Goal: Task Accomplishment & Management: Manage account settings

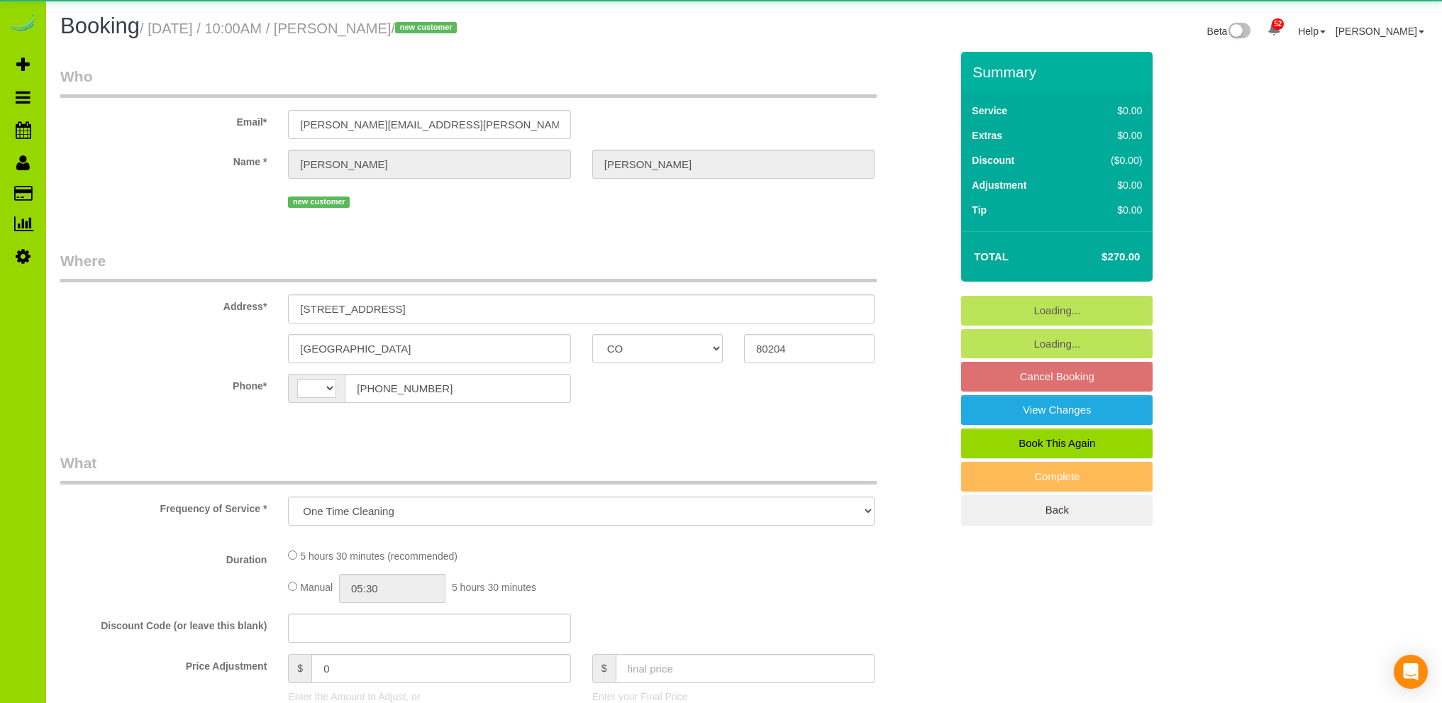
select select "CO"
select select "object:707"
select select "string:[GEOGRAPHIC_DATA]"
select select "spot1"
select select "number:69"
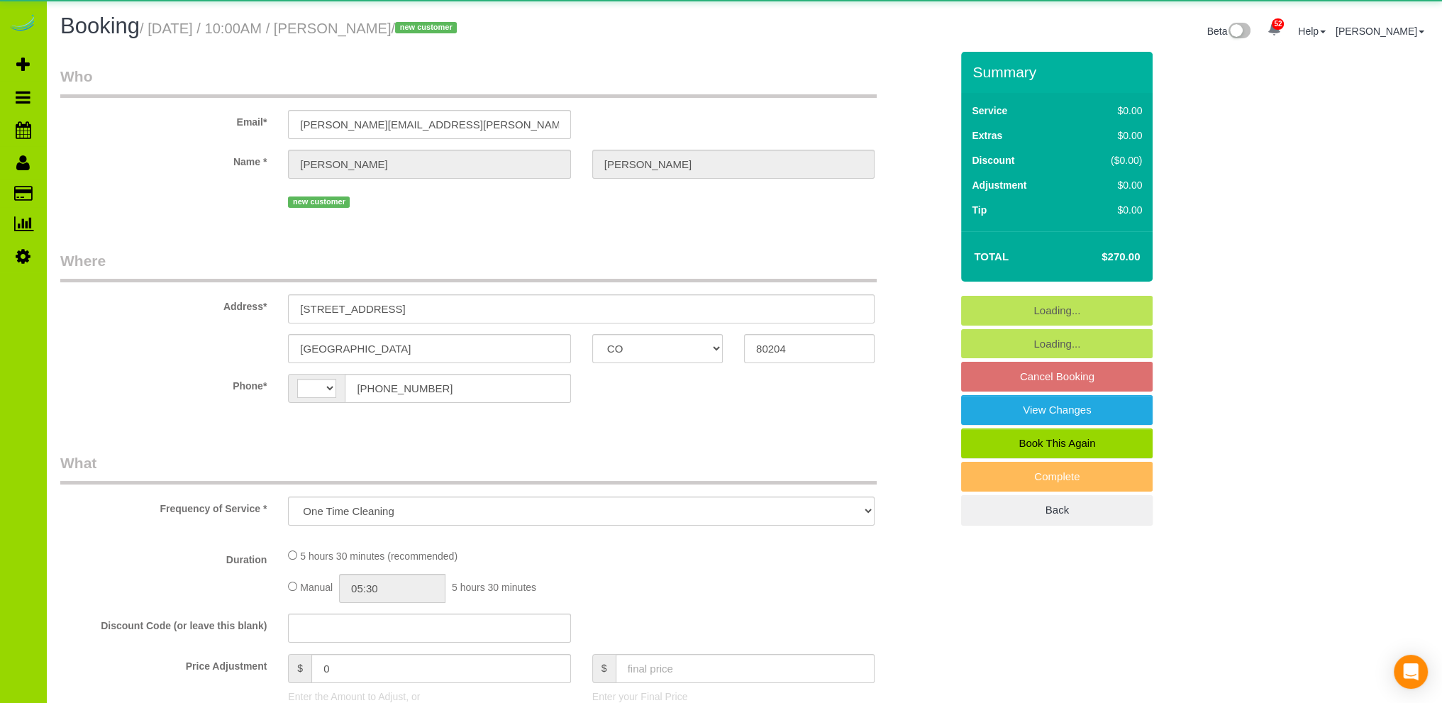
select select "number:4"
select select "number:16"
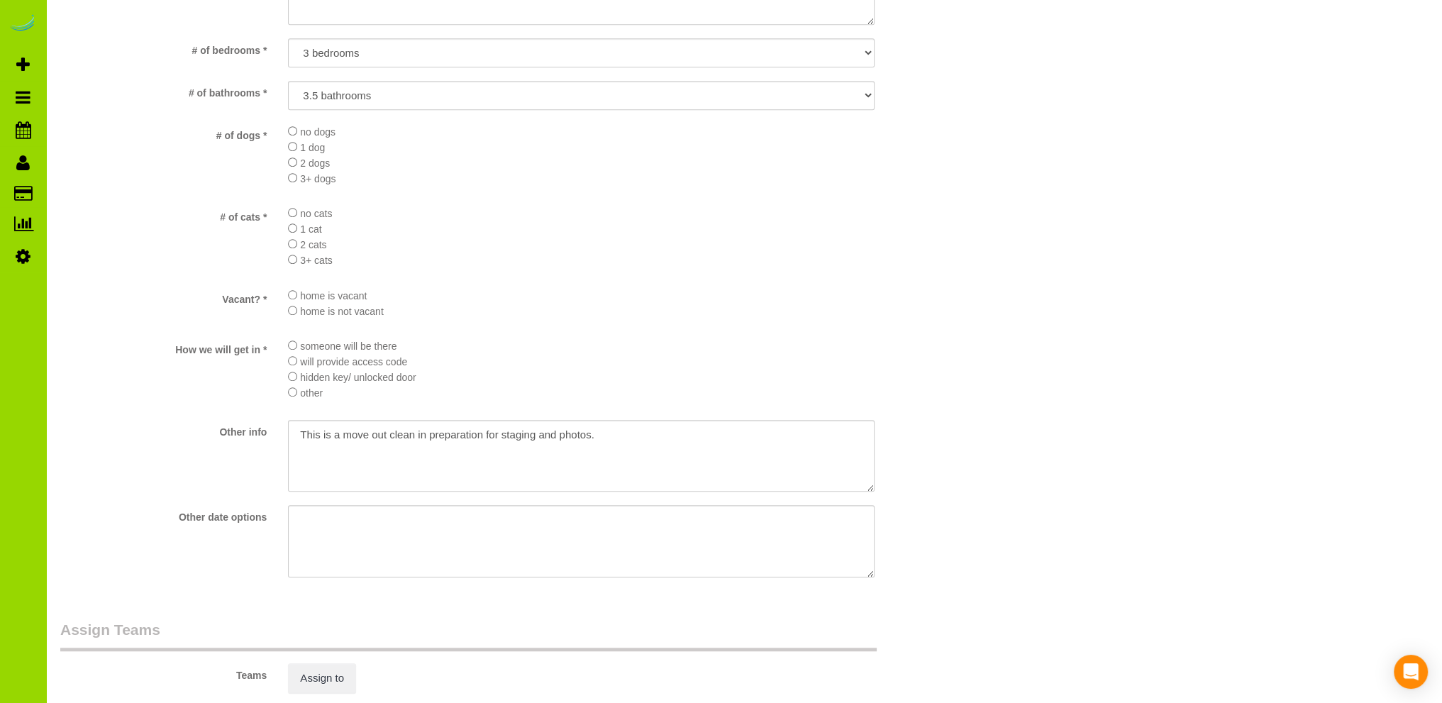
scroll to position [993, 0]
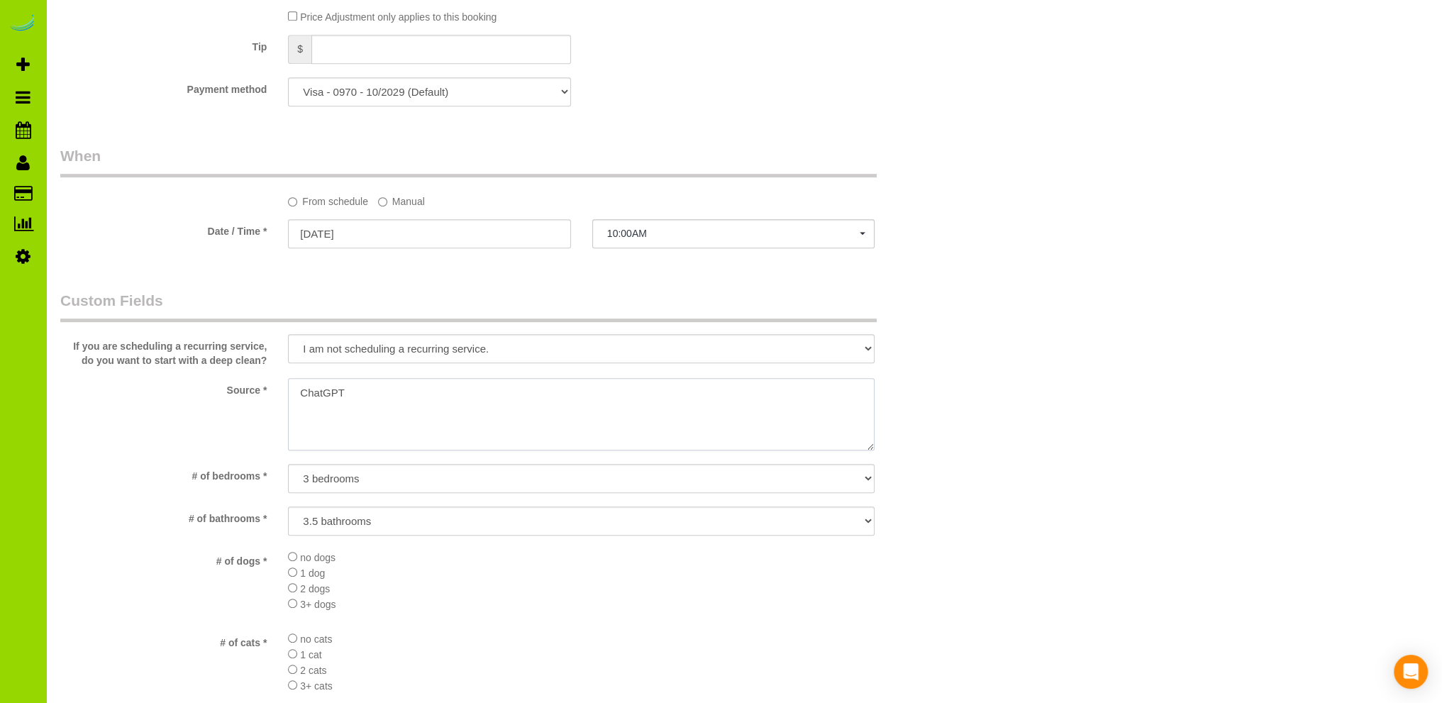
click at [299, 391] on textarea at bounding box center [581, 414] width 587 height 72
type textarea "Online booking. ChatGPT"
click at [554, 568] on li "1 dog" at bounding box center [581, 573] width 587 height 16
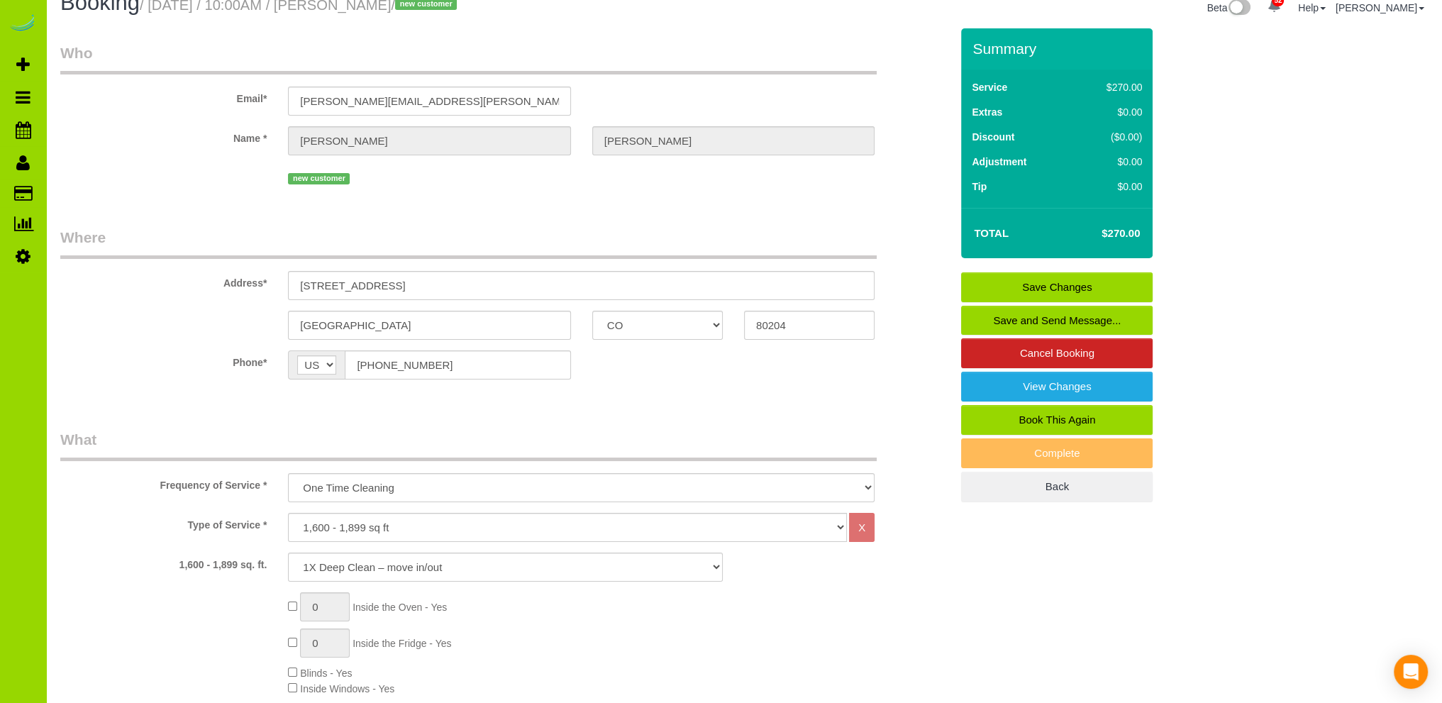
scroll to position [0, 0]
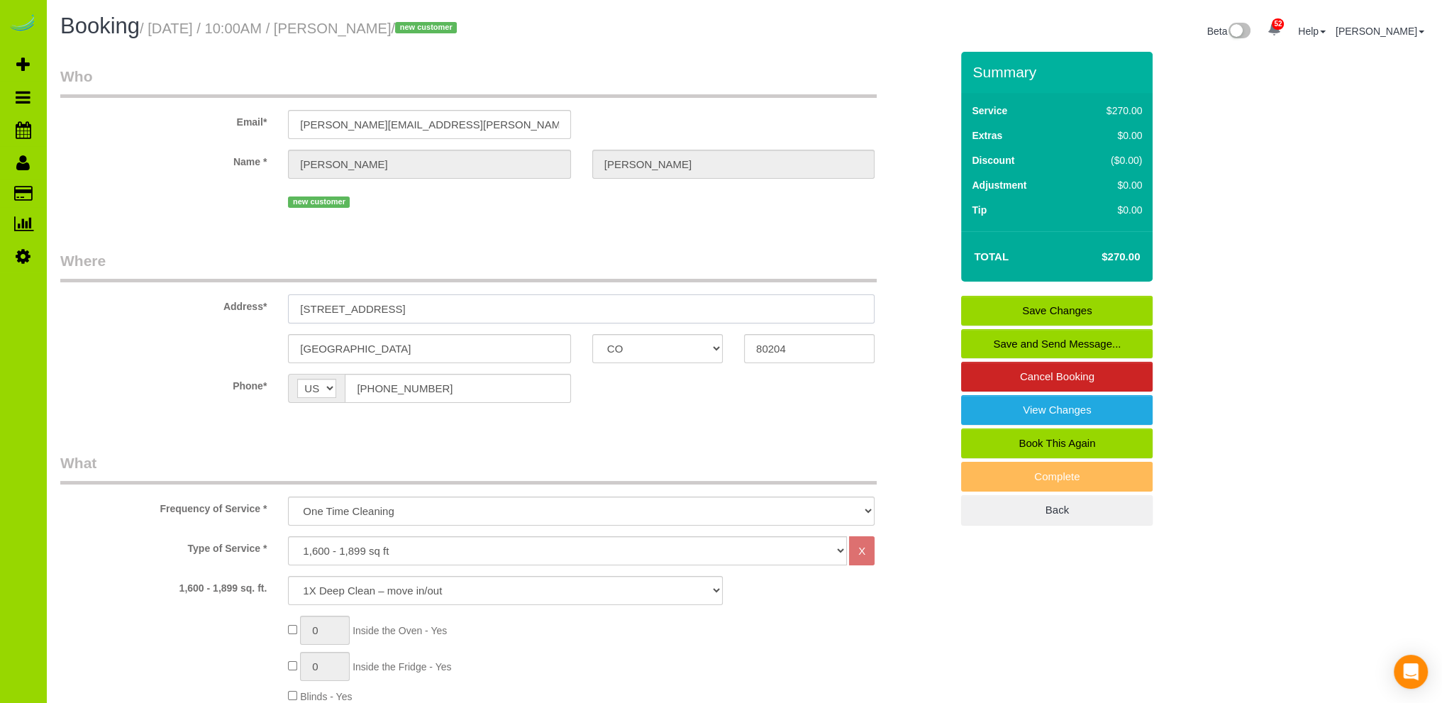
drag, startPoint x: 437, startPoint y: 304, endPoint x: 250, endPoint y: 296, distance: 186.8
click at [250, 296] on div "Address* [STREET_ADDRESS]" at bounding box center [506, 286] width 912 height 73
click at [1028, 310] on link "Save Changes" at bounding box center [1057, 311] width 192 height 30
